Goal: Find specific page/section: Find specific page/section

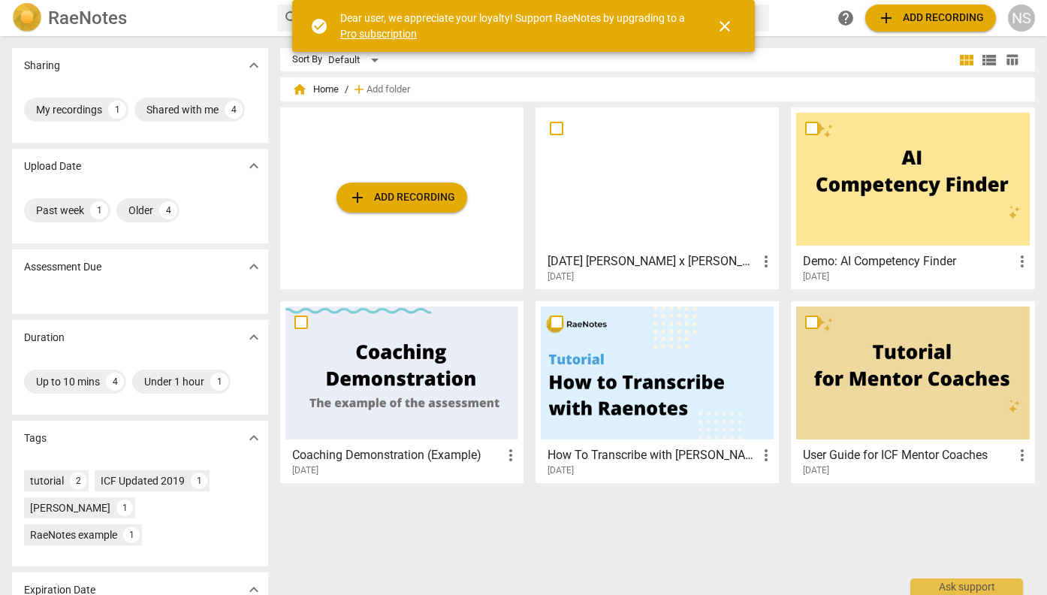
click at [761, 264] on span "more_vert" at bounding box center [766, 261] width 18 height 18
click at [697, 182] on div at bounding box center [523, 297] width 1047 height 595
click at [609, 182] on div at bounding box center [657, 179] width 233 height 133
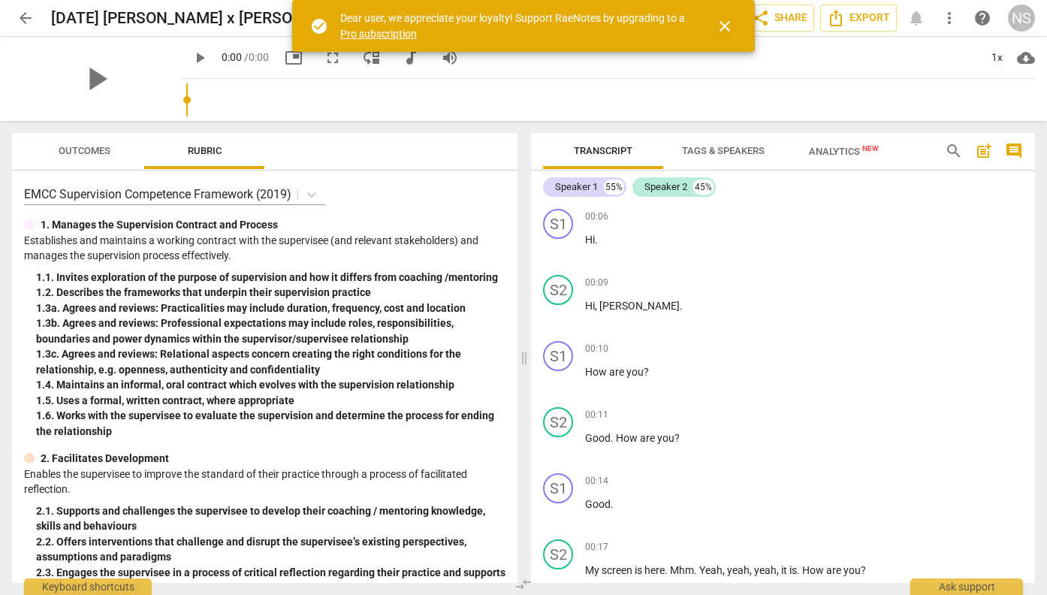
click at [721, 24] on span "close" at bounding box center [724, 26] width 18 height 18
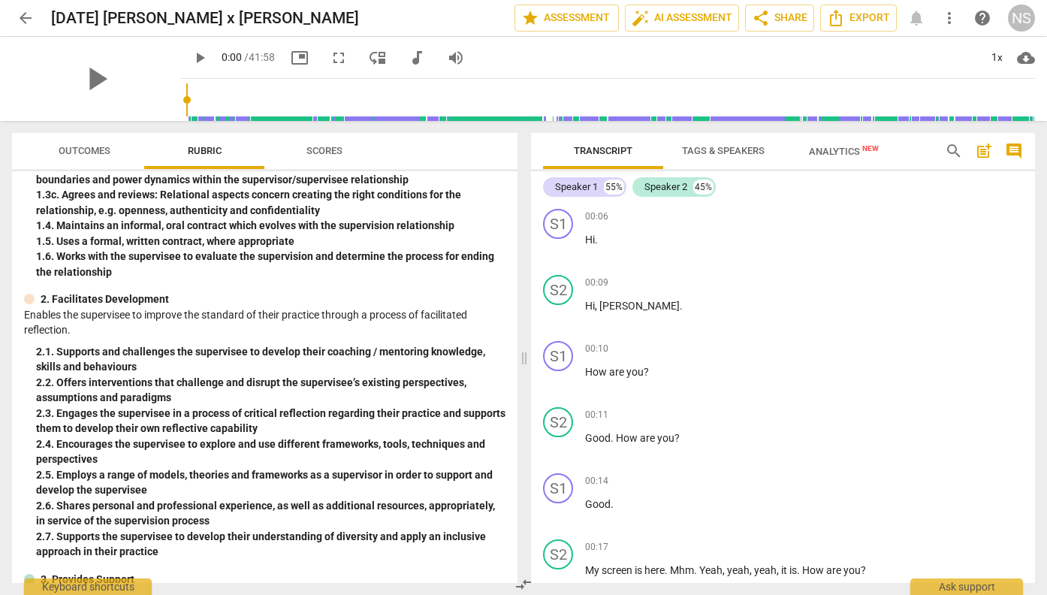
scroll to position [165, 0]
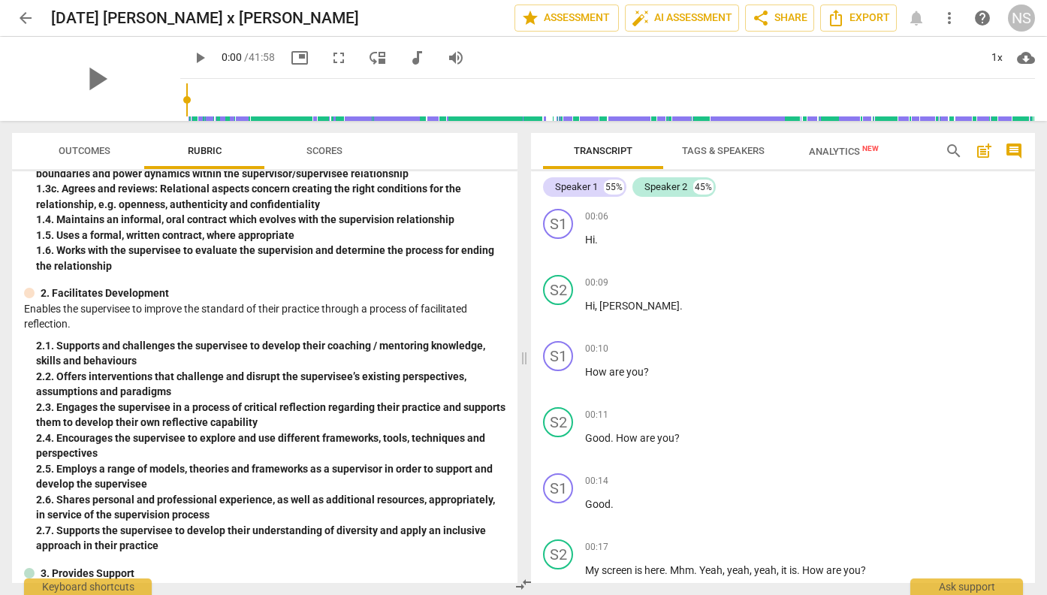
click at [82, 145] on span "Outcomes" at bounding box center [85, 150] width 52 height 11
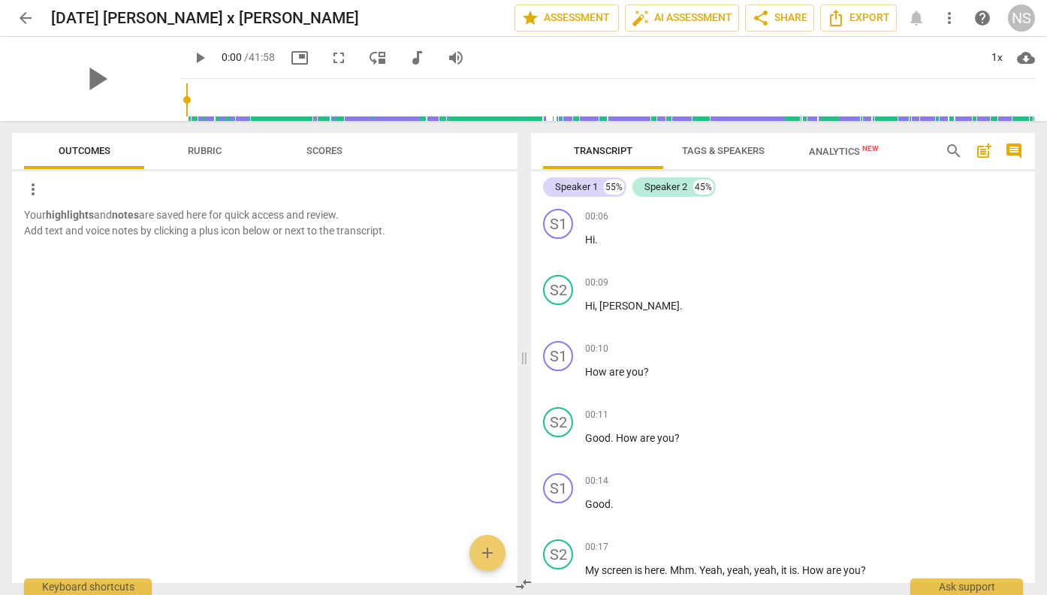
click at [321, 156] on span "Scores" at bounding box center [324, 151] width 72 height 20
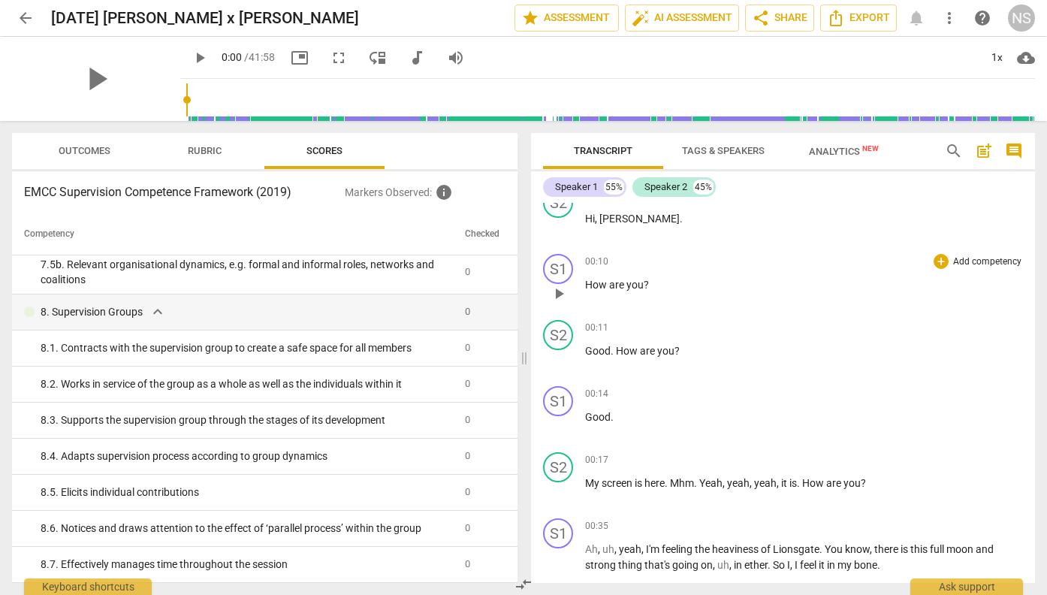
scroll to position [0, 0]
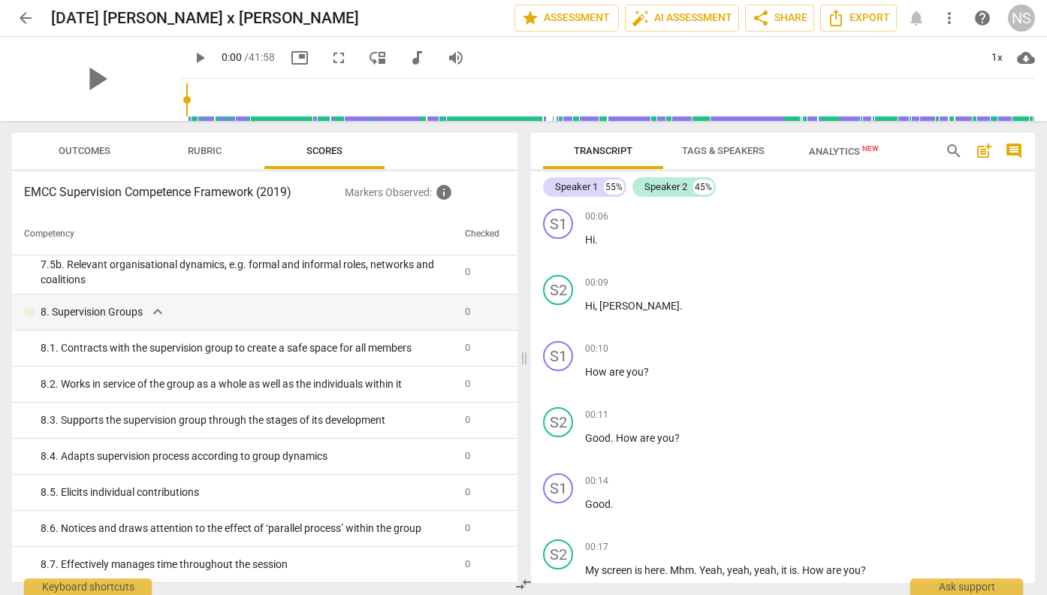
click at [845, 147] on span "Analytics New" at bounding box center [844, 151] width 70 height 11
